Goal: Task Accomplishment & Management: Complete application form

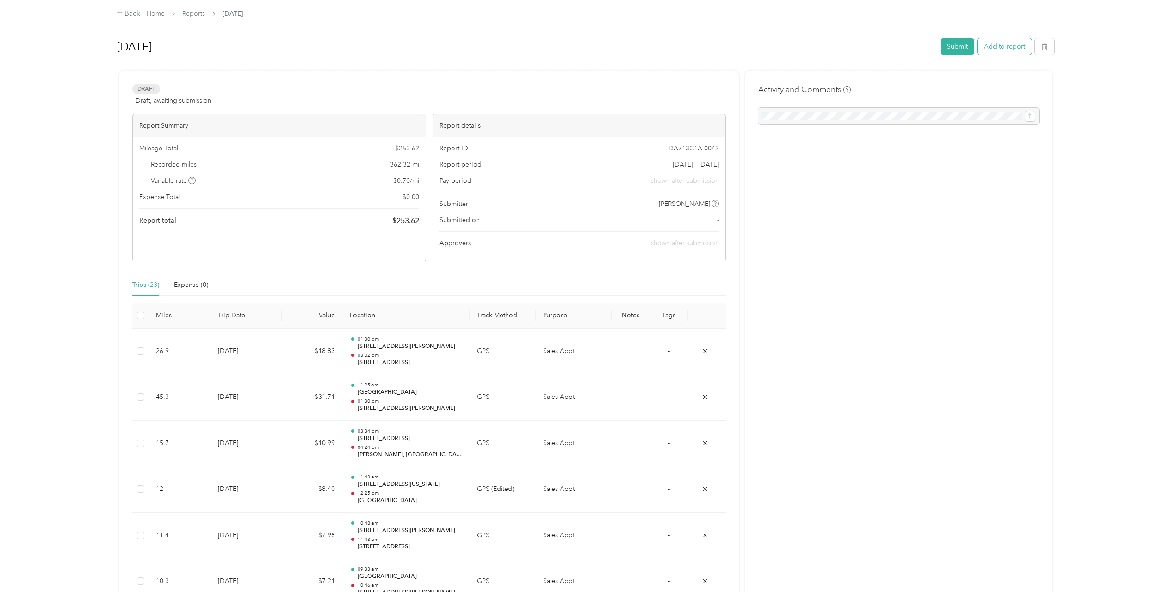
click at [1008, 47] on button "Add to report" at bounding box center [1004, 46] width 54 height 16
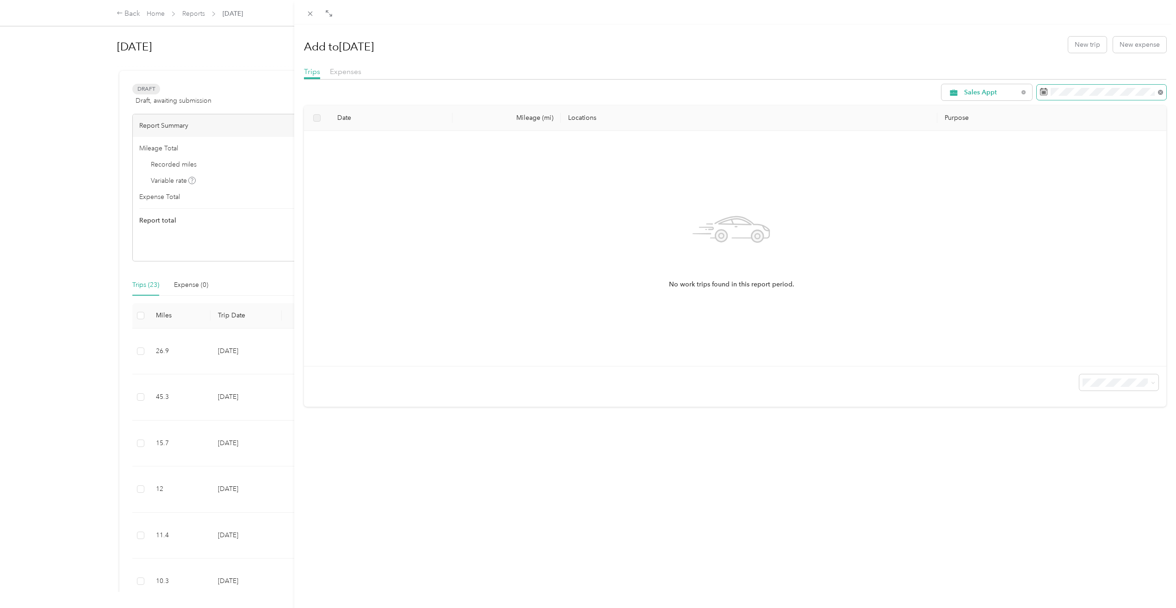
click at [1158, 91] on icon at bounding box center [1160, 92] width 5 height 5
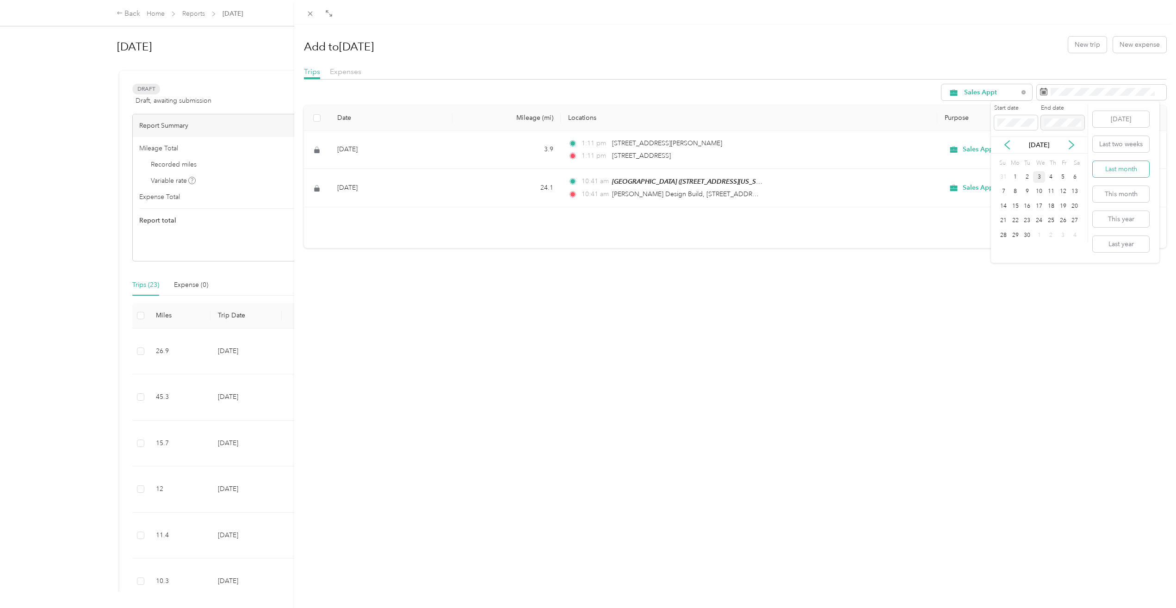
click at [1120, 168] on button "Last month" at bounding box center [1120, 169] width 56 height 16
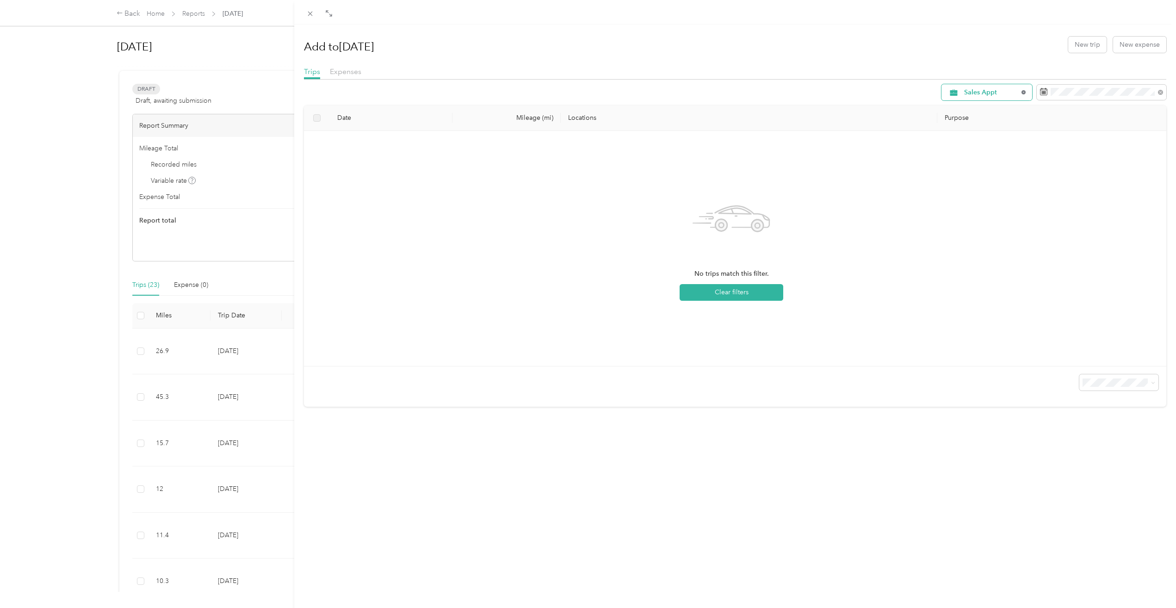
click at [1021, 93] on icon at bounding box center [1023, 92] width 4 height 4
click at [978, 93] on span "All Purposes" at bounding box center [991, 92] width 54 height 6
click at [981, 137] on span "Sales Appt" at bounding box center [991, 142] width 68 height 10
click at [982, 93] on span "Sales Appt" at bounding box center [991, 92] width 54 height 6
click at [975, 155] on span "Business Development" at bounding box center [991, 158] width 68 height 10
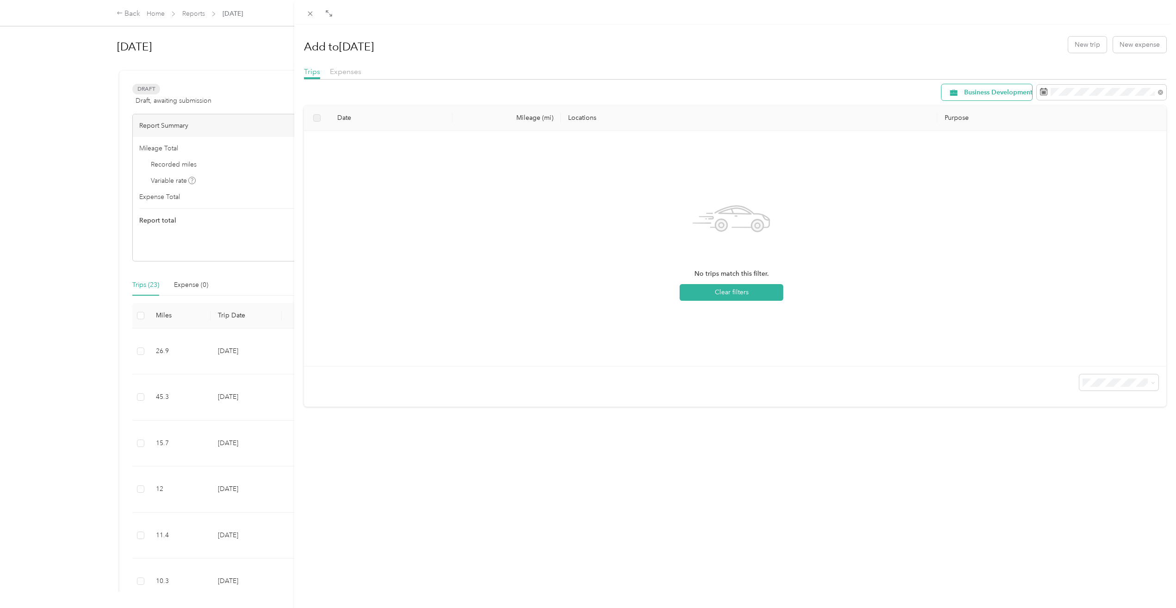
click at [978, 93] on span "Business Development" at bounding box center [998, 92] width 68 height 6
click at [968, 172] on span "Recovery" at bounding box center [997, 174] width 80 height 10
click at [977, 94] on span "Recovery" at bounding box center [991, 92] width 54 height 6
click at [970, 187] on span "Site Visit To Home" at bounding box center [991, 190] width 68 height 10
click at [975, 95] on span "Site Visit To Home" at bounding box center [992, 92] width 56 height 6
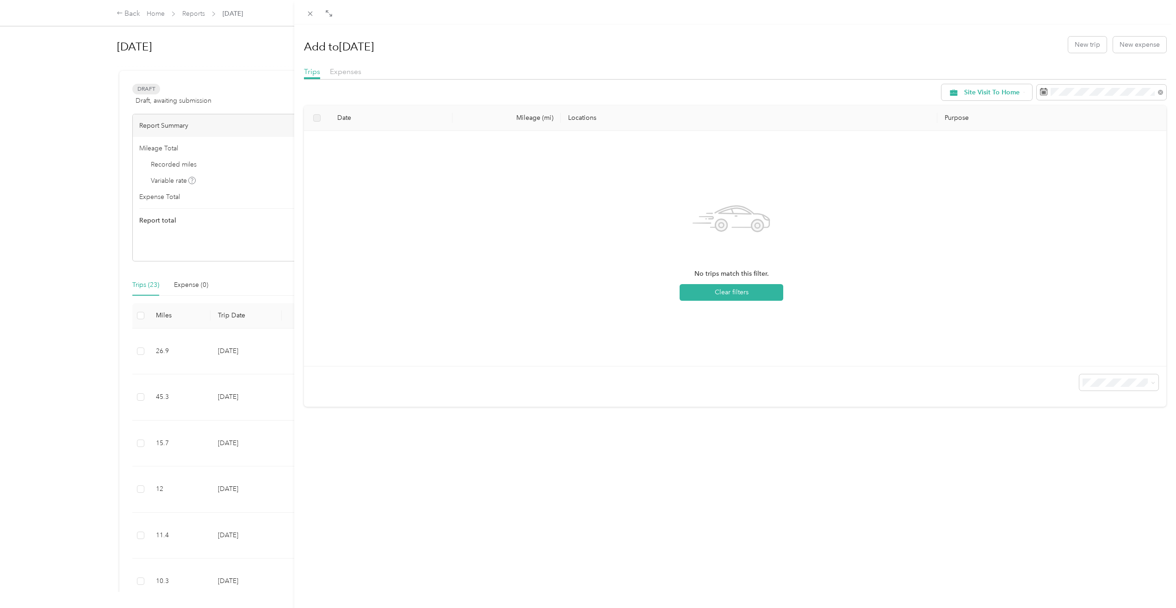
click at [968, 203] on span "Site Visit" at bounding box center [991, 207] width 68 height 10
click at [971, 93] on span "Site Visit" at bounding box center [991, 92] width 54 height 6
click at [976, 218] on span "Customer Meeting" at bounding box center [991, 223] width 68 height 10
click at [145, 285] on div "Add to [DATE] New trip New expense Trips Expenses Customer Meeting Date Mileage…" at bounding box center [588, 304] width 1176 height 608
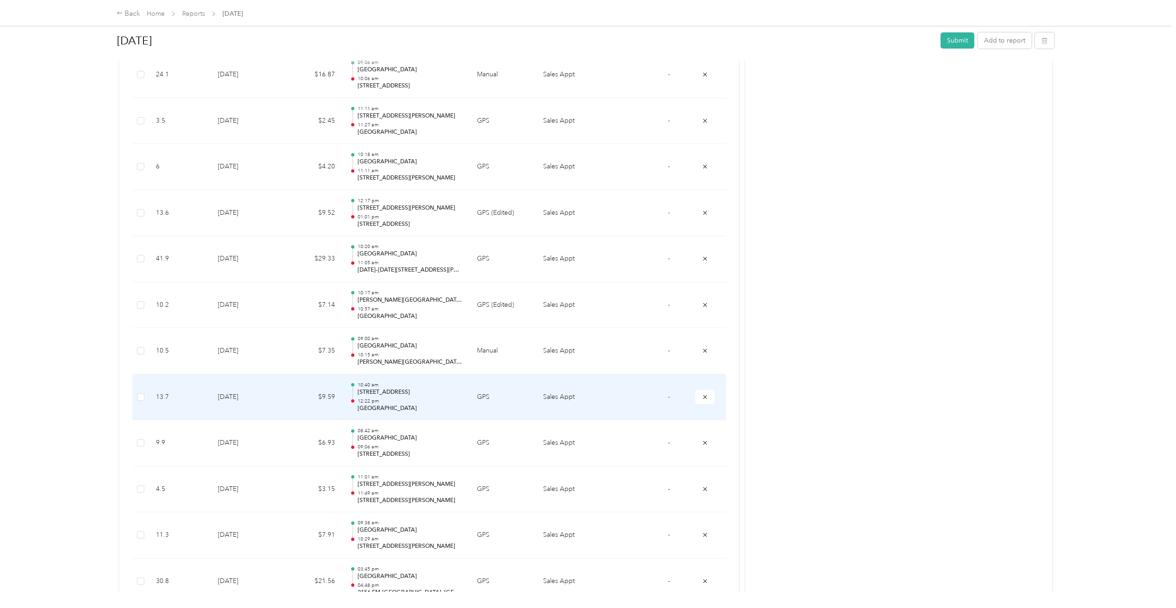
scroll to position [867, 0]
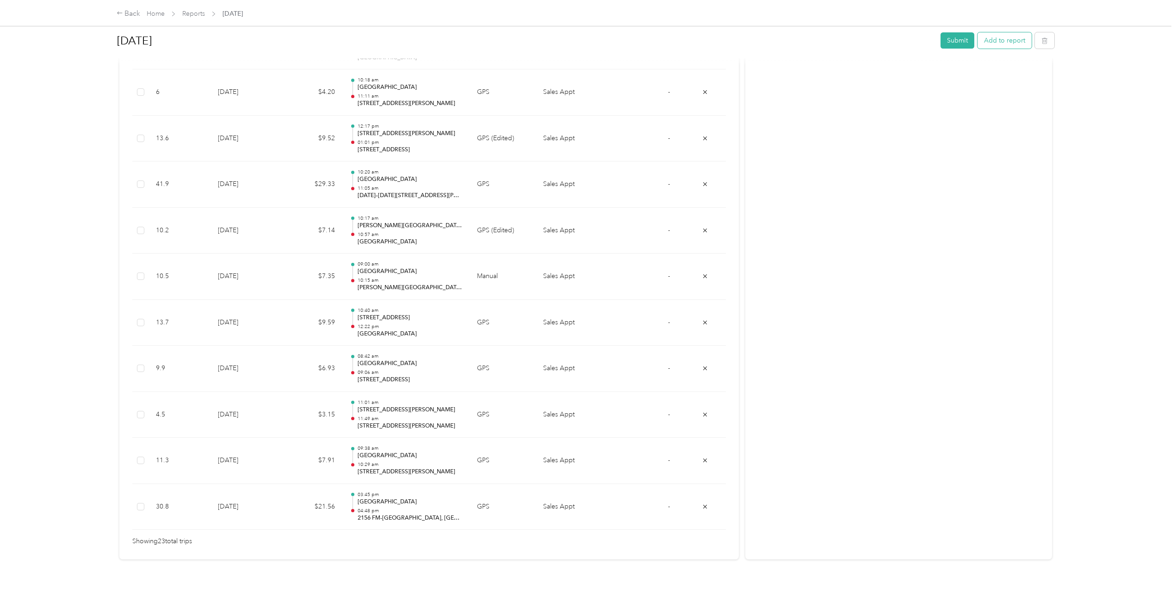
click at [994, 39] on button "Add to report" at bounding box center [1004, 40] width 54 height 16
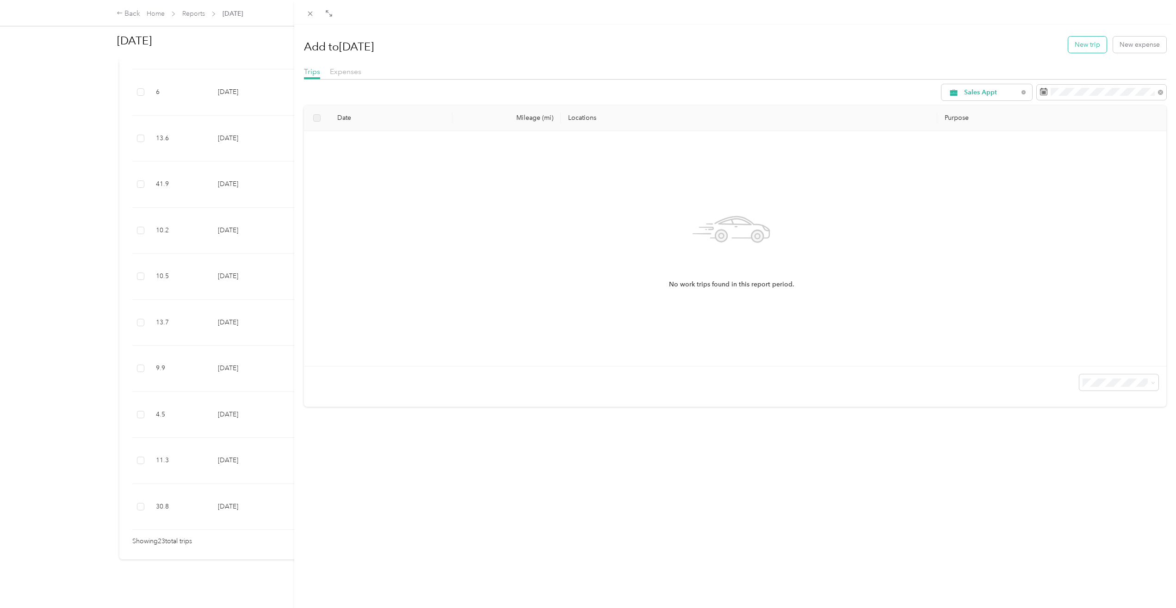
click at [1083, 43] on button "New trip" at bounding box center [1087, 45] width 38 height 16
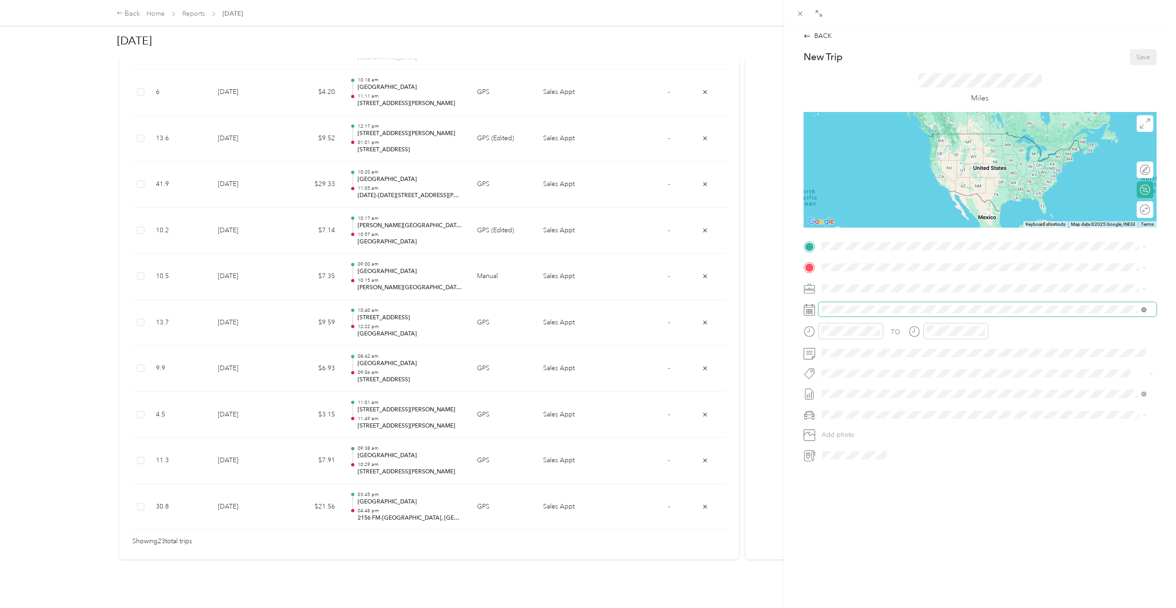
click at [1144, 308] on icon at bounding box center [1143, 309] width 5 height 5
click at [845, 364] on icon at bounding box center [843, 361] width 9 height 9
click at [888, 407] on div "7" at bounding box center [888, 408] width 12 height 12
click at [886, 318] on div "[STREET_ADDRESS][PERSON_NAME][PERSON_NAME] [STREET_ADDRESS][GEOGRAPHIC_DATA][PE…" at bounding box center [924, 320] width 171 height 19
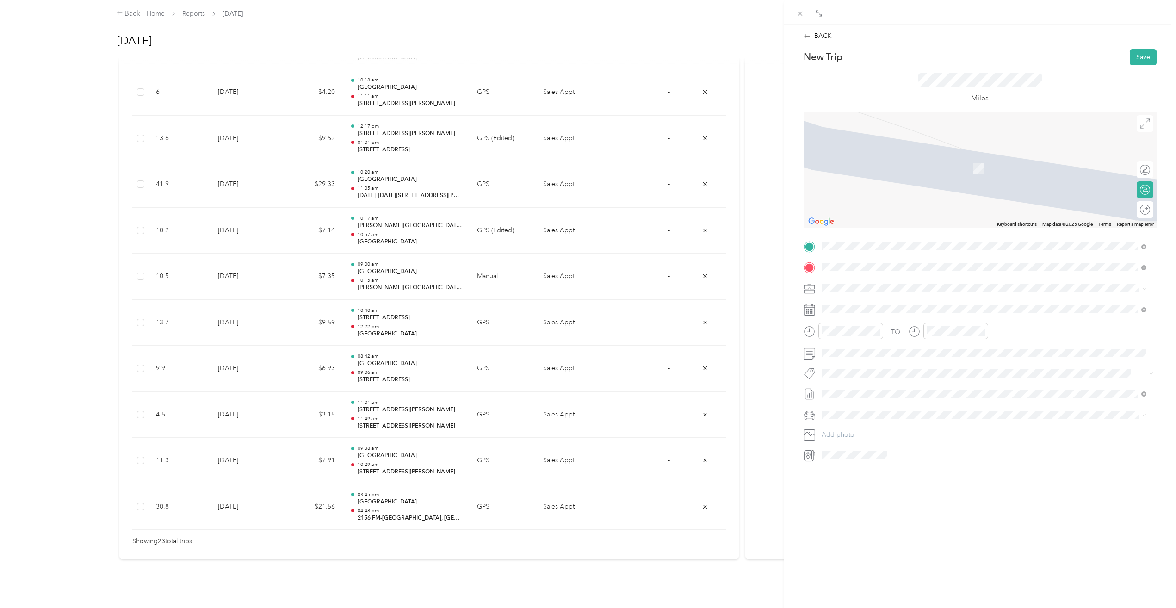
click at [899, 309] on div "TEAM [GEOGRAPHIC_DATA] [STREET_ADDRESS][US_STATE]" at bounding box center [889, 311] width 101 height 23
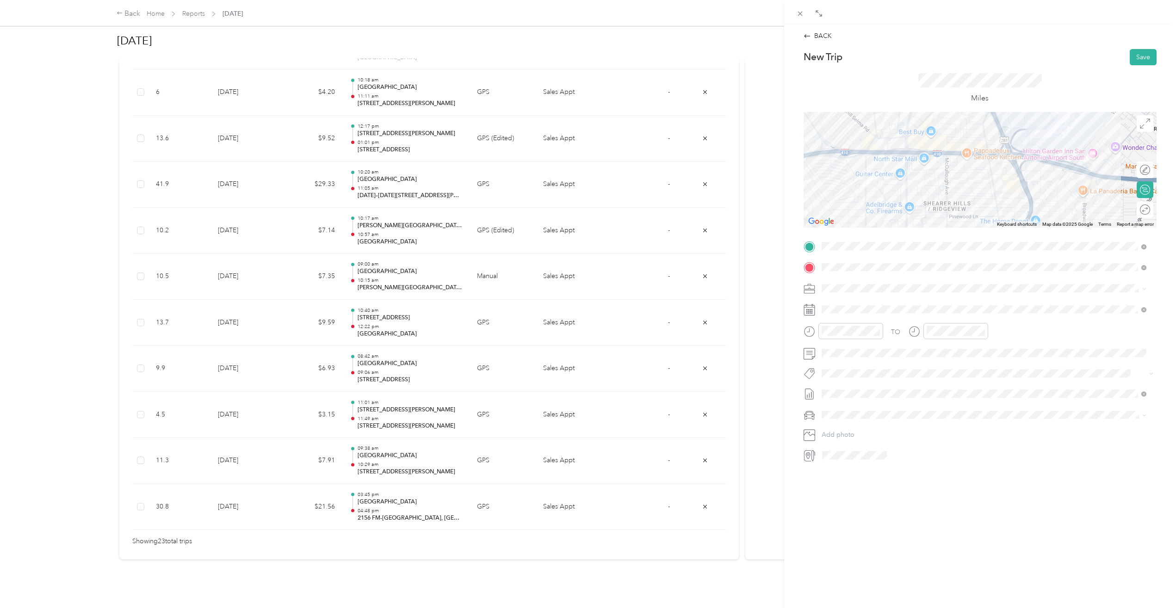
click at [1142, 289] on icon at bounding box center [1144, 289] width 4 height 4
click at [882, 383] on div "Customer Meeting" at bounding box center [984, 386] width 318 height 10
click at [1135, 59] on button "Save" at bounding box center [1142, 57] width 27 height 16
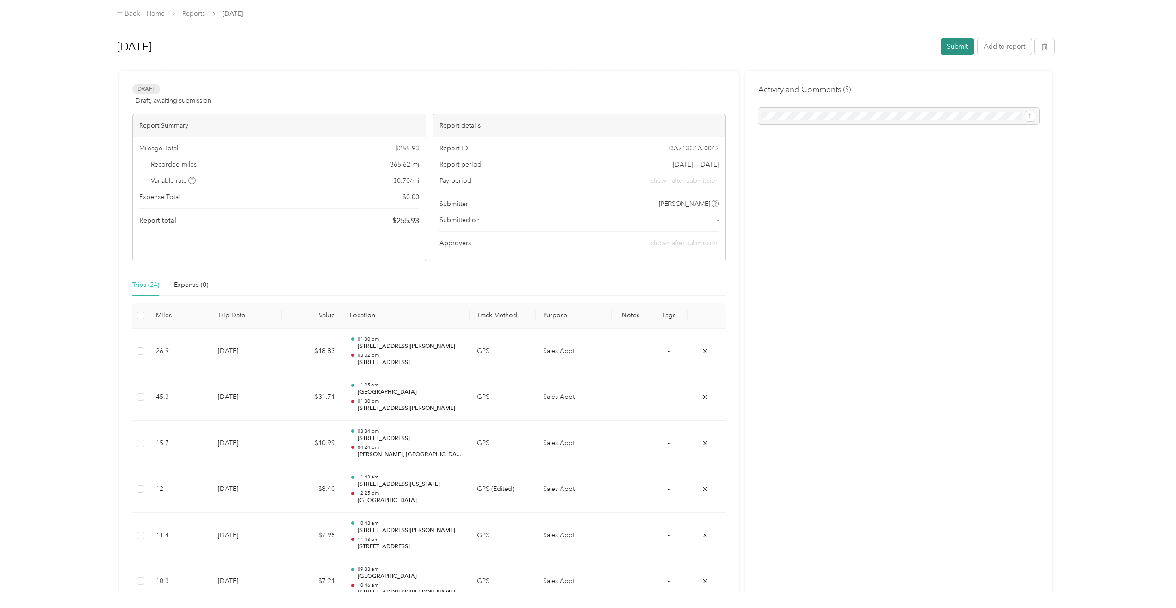
click at [957, 46] on button "Submit" at bounding box center [957, 46] width 34 height 16
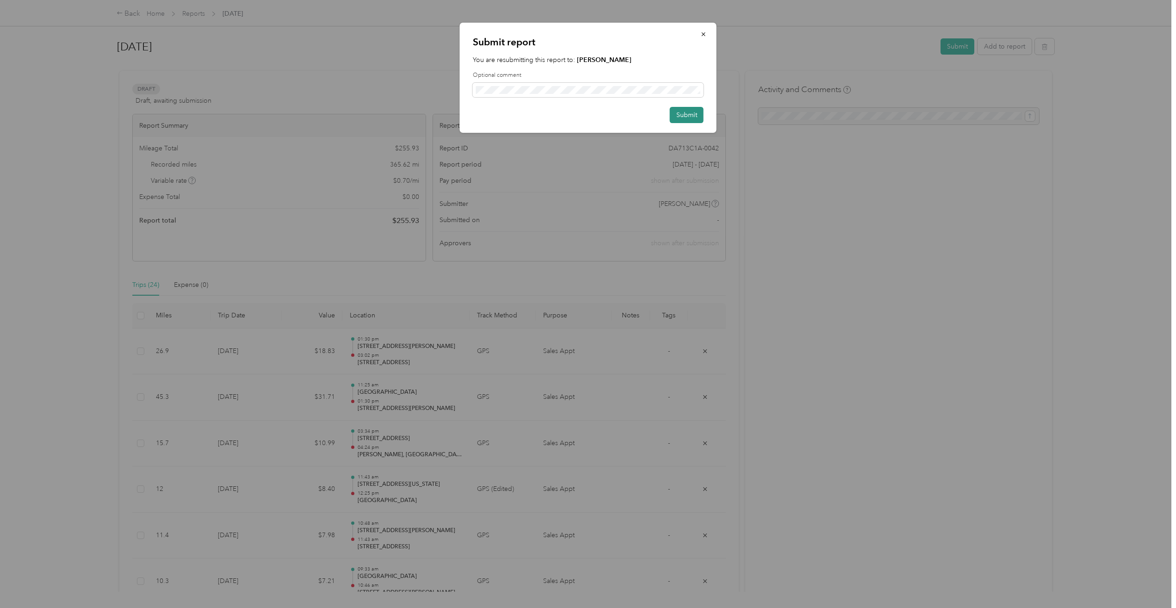
click at [687, 115] on button "Submit" at bounding box center [687, 115] width 34 height 16
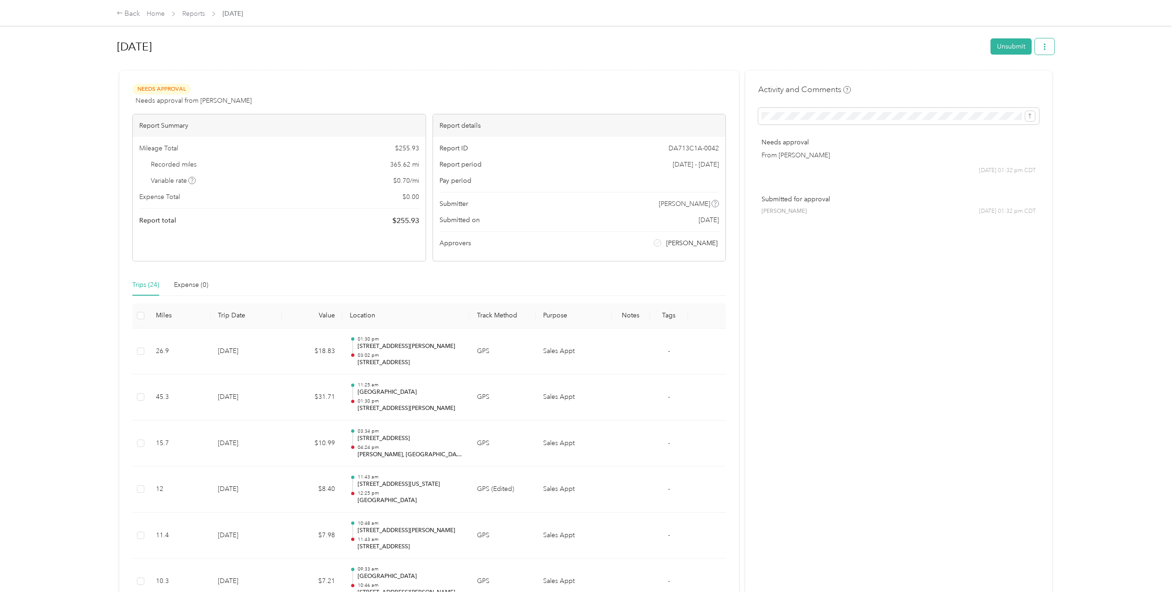
click at [1042, 45] on icon "button" at bounding box center [1044, 46] width 6 height 6
click at [1021, 78] on span "Download" at bounding box center [1015, 80] width 31 height 10
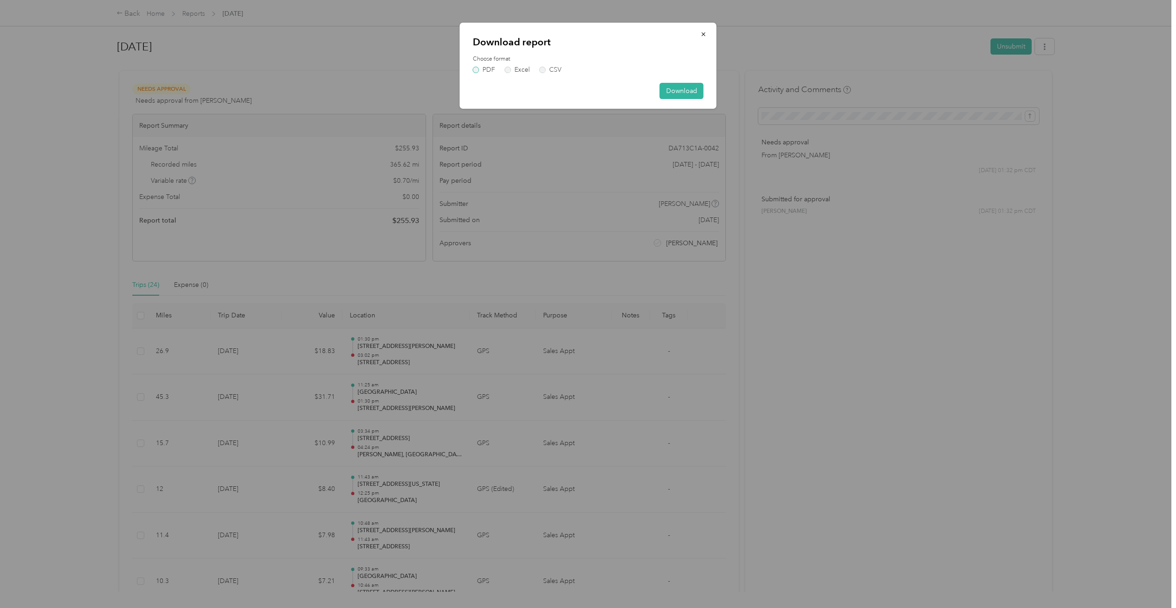
click at [477, 70] on label "PDF" at bounding box center [484, 70] width 22 height 6
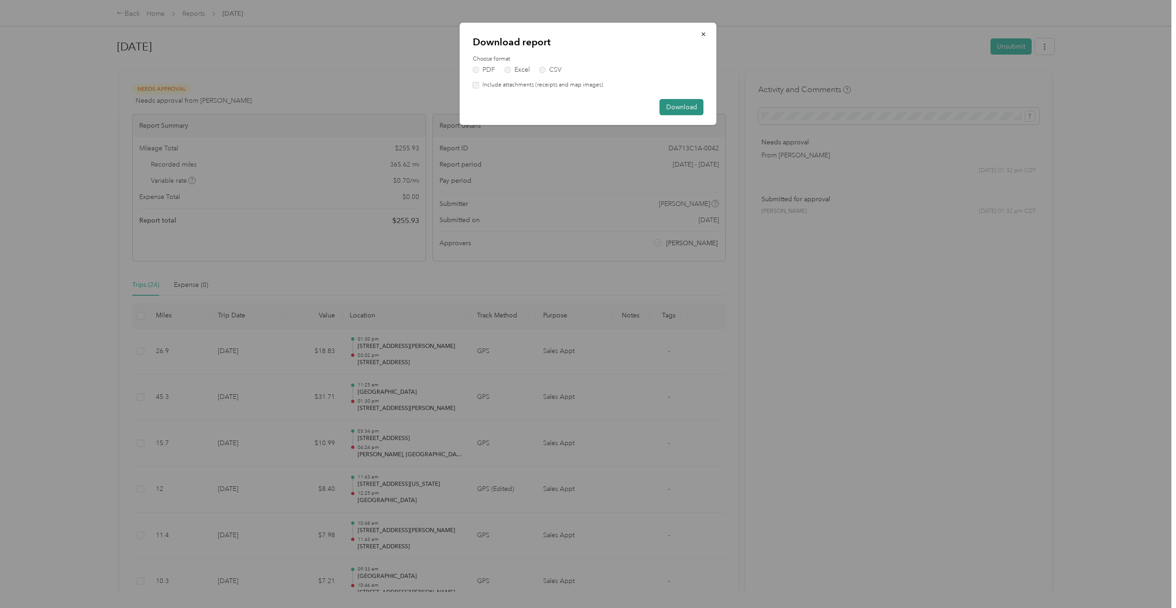
click at [686, 113] on button "Download" at bounding box center [682, 107] width 44 height 16
